Goal: Find specific page/section: Find specific page/section

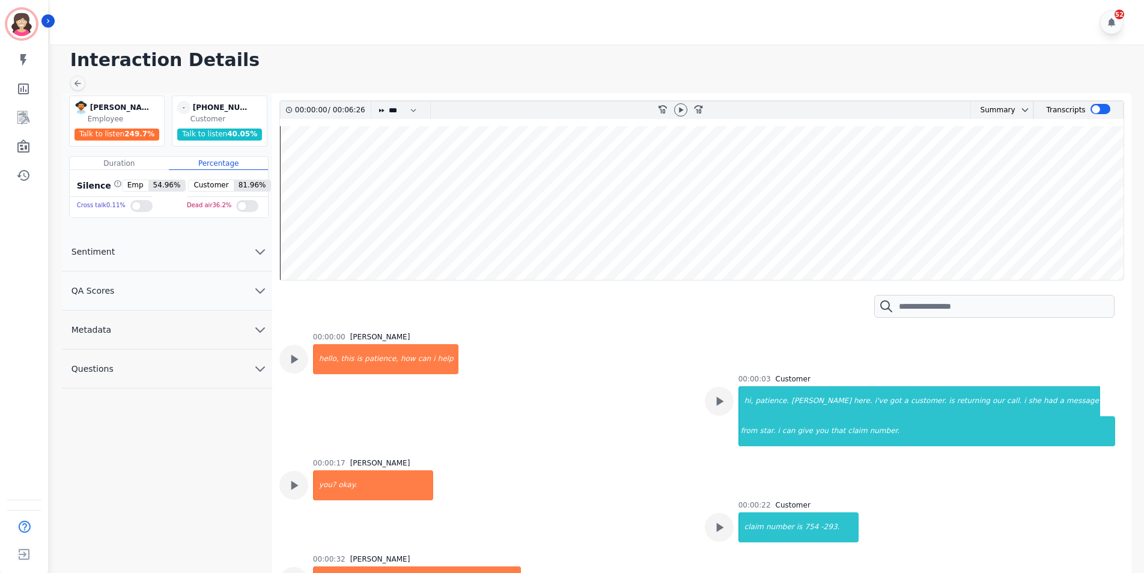
scroll to position [3084, 0]
